Goal: Information Seeking & Learning: Check status

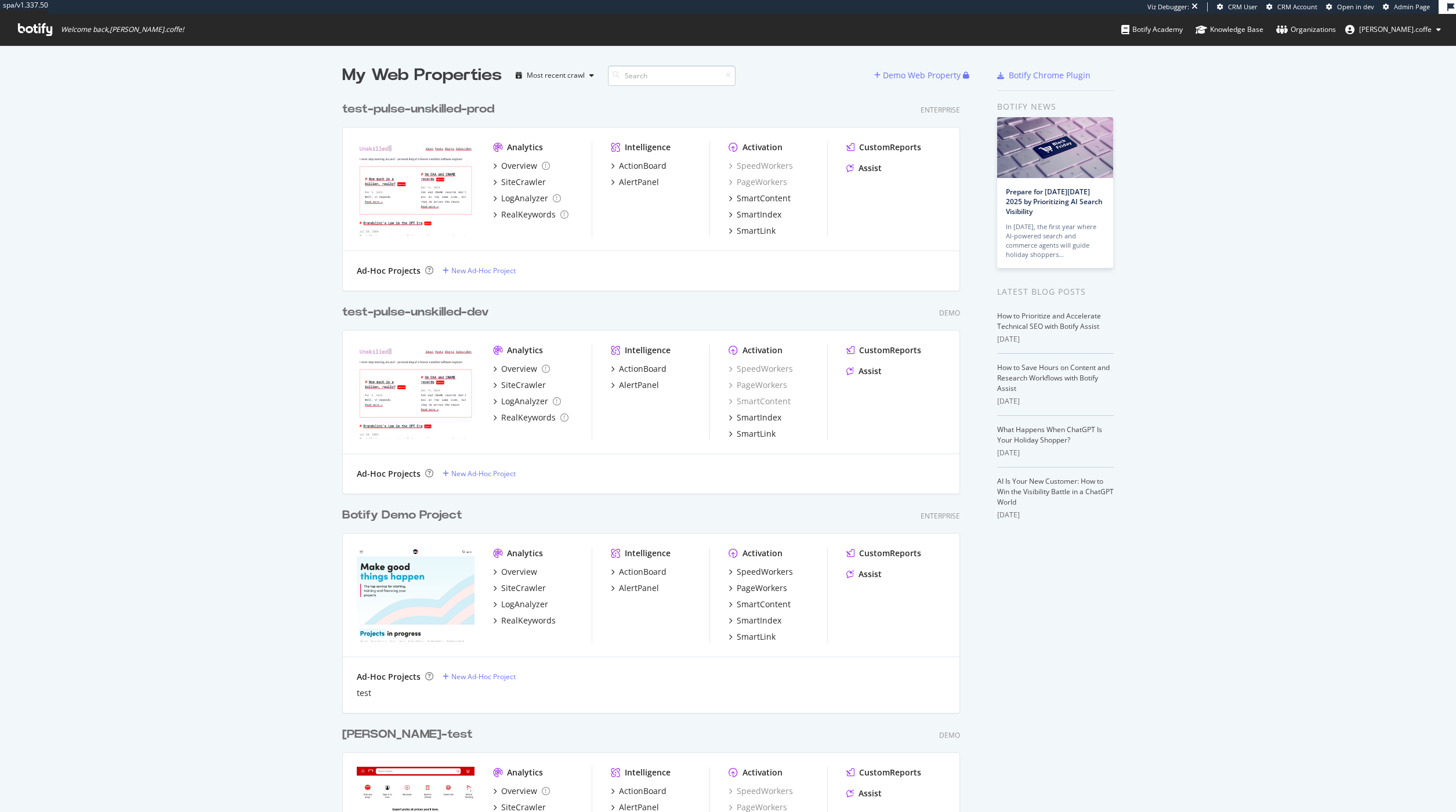
scroll to position [803, 1438]
click at [468, 109] on div "test-pulse-unskilled-prod" at bounding box center [418, 109] width 152 height 17
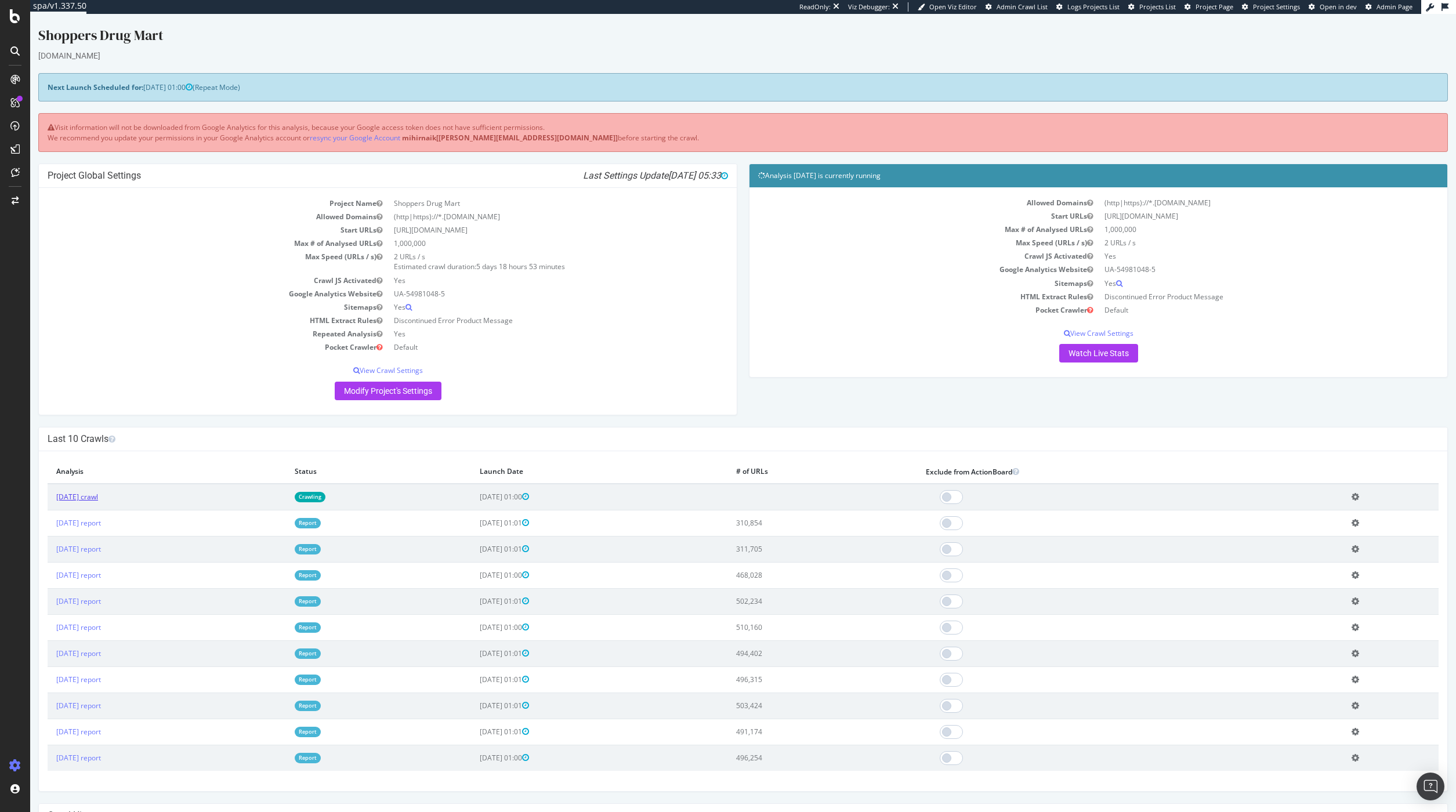
click at [98, 500] on link "[DATE] crawl" at bounding box center [77, 497] width 42 height 10
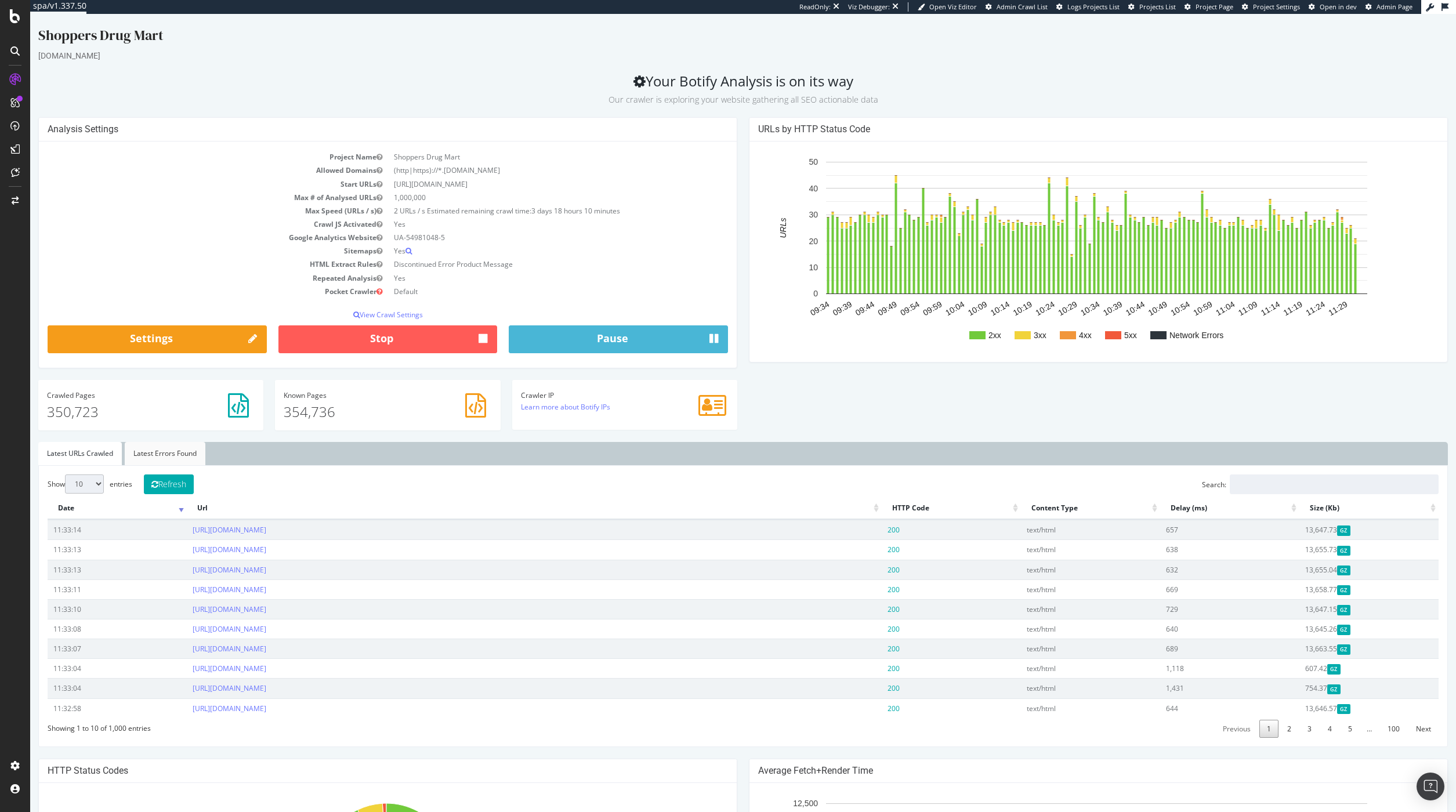
click at [160, 455] on link "Latest Errors Found" at bounding box center [164, 453] width 81 height 23
click at [1282, 727] on link "2" at bounding box center [1289, 728] width 19 height 18
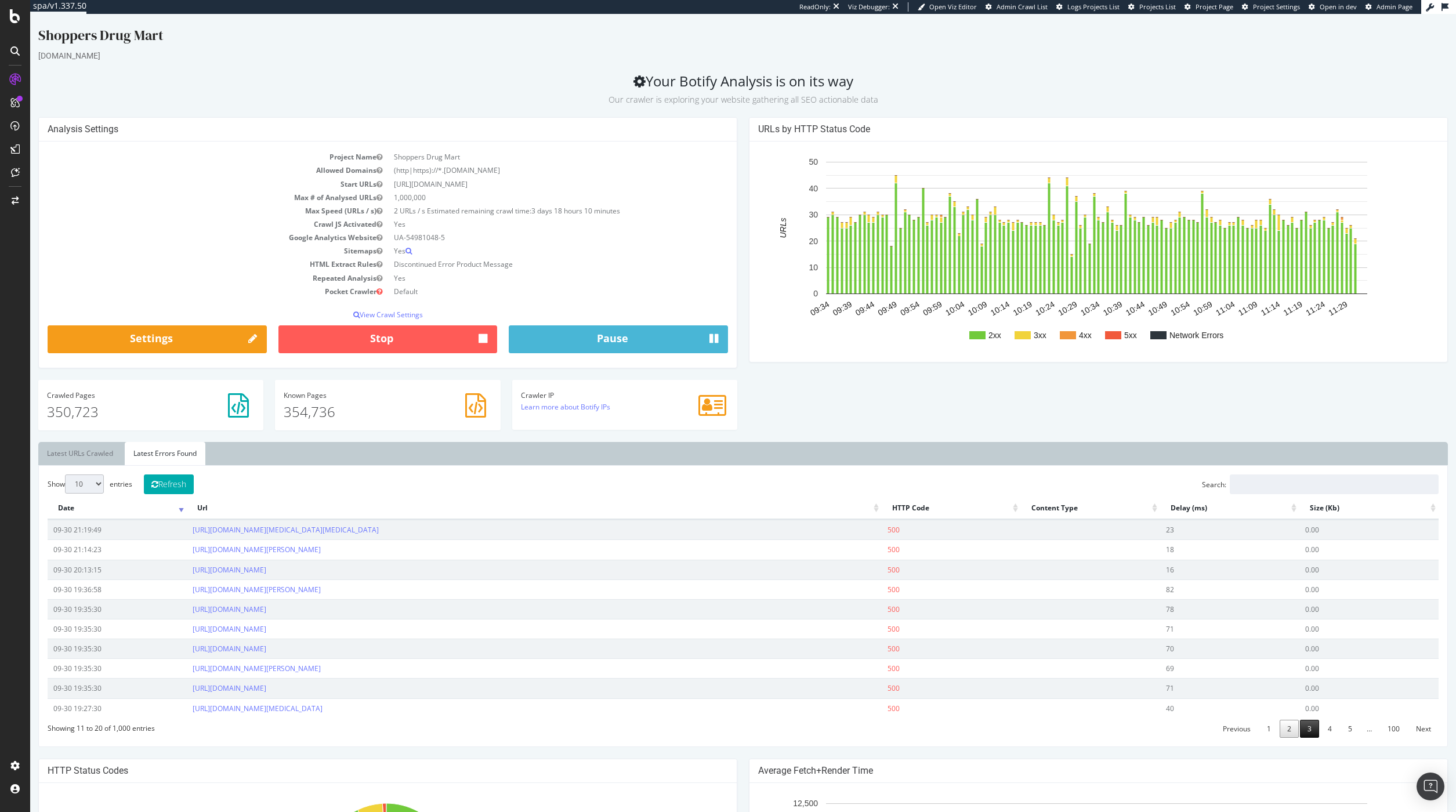
click at [1303, 727] on link "3" at bounding box center [1309, 728] width 19 height 18
click at [1327, 729] on link "4" at bounding box center [1330, 728] width 19 height 18
click at [1340, 728] on link "5" at bounding box center [1350, 728] width 19 height 18
click at [1299, 732] on link "4" at bounding box center [1309, 728] width 19 height 18
click at [1279, 732] on link "2" at bounding box center [1289, 728] width 19 height 18
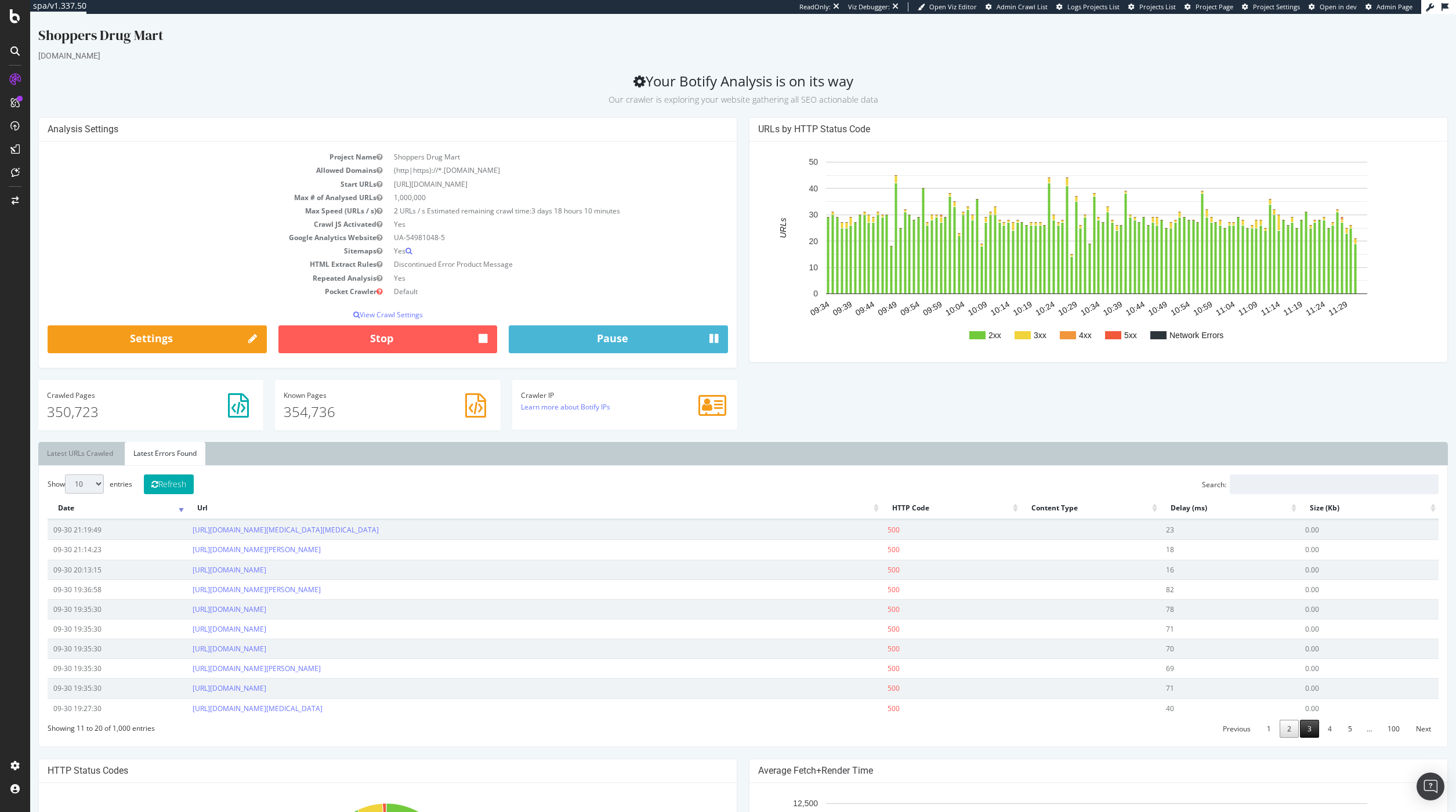
click at [1301, 729] on link "3" at bounding box center [1309, 728] width 19 height 18
click at [1320, 727] on link "4" at bounding box center [1330, 728] width 19 height 18
click at [1344, 730] on link "5" at bounding box center [1350, 728] width 19 height 18
click at [1383, 724] on link "100" at bounding box center [1394, 728] width 27 height 18
click at [1243, 731] on link "1" at bounding box center [1253, 728] width 19 height 18
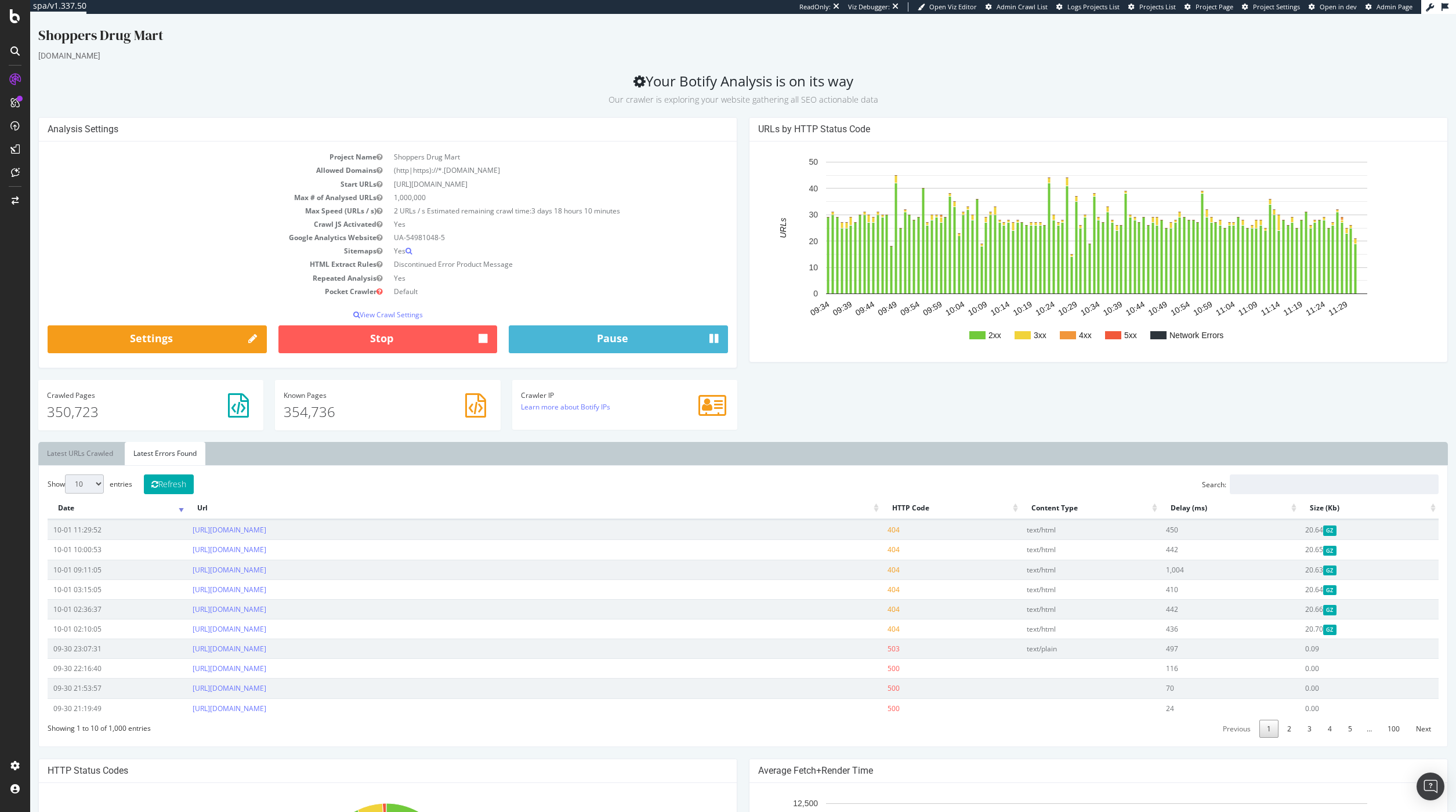
click at [357, 481] on div "Show 10 25 50 100 entries Refresh Search: Date Url HTTP Code Content Type Delay…" at bounding box center [743, 606] width 1391 height 264
click at [1081, 32] on div "Shoppers Drug Mart" at bounding box center [742, 37] width 1409 height 24
click at [1030, 5] on span "Admin Crawl List" at bounding box center [1021, 6] width 51 height 9
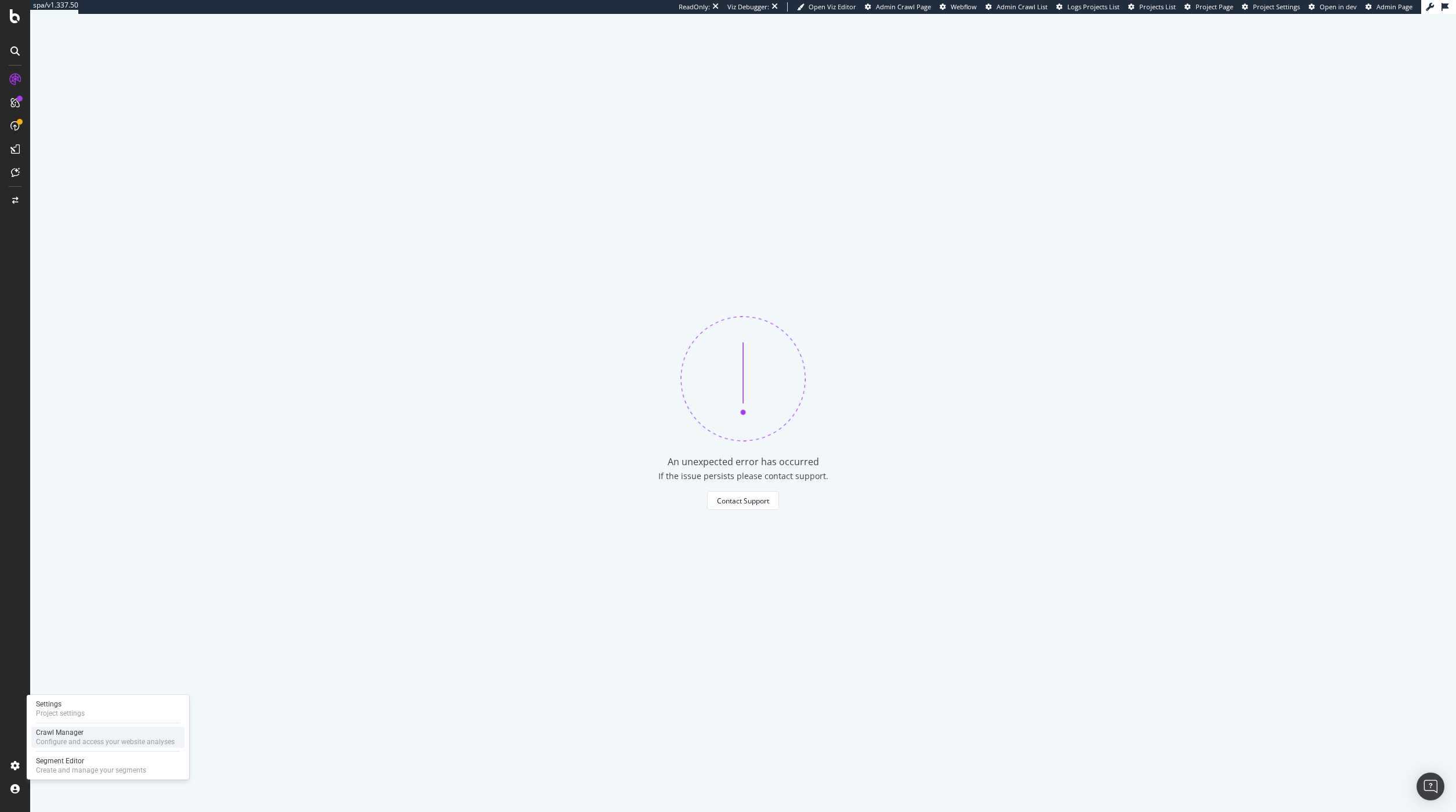
click at [76, 732] on div "Crawl Manager" at bounding box center [105, 732] width 139 height 10
